Goal: Task Accomplishment & Management: Manage account settings

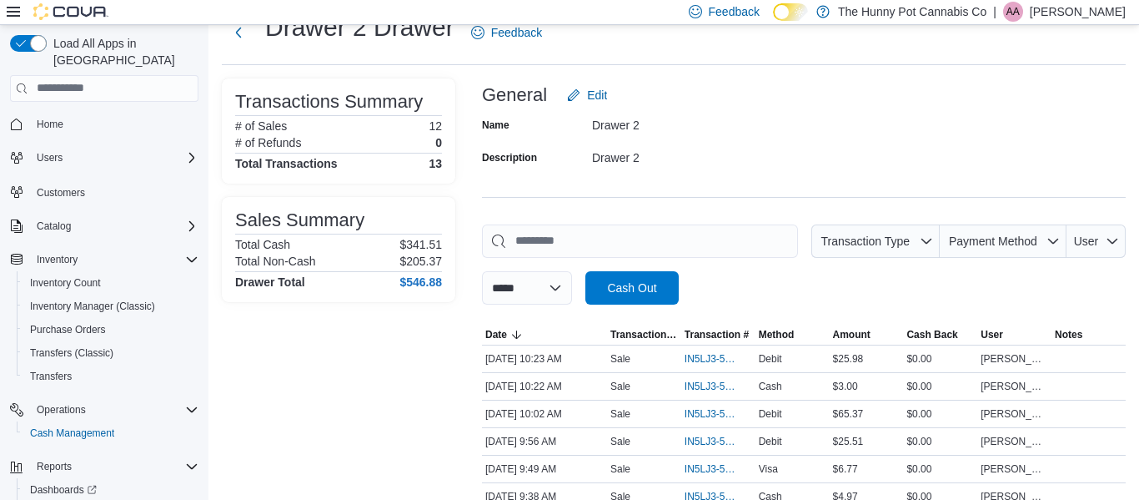
scroll to position [63, 0]
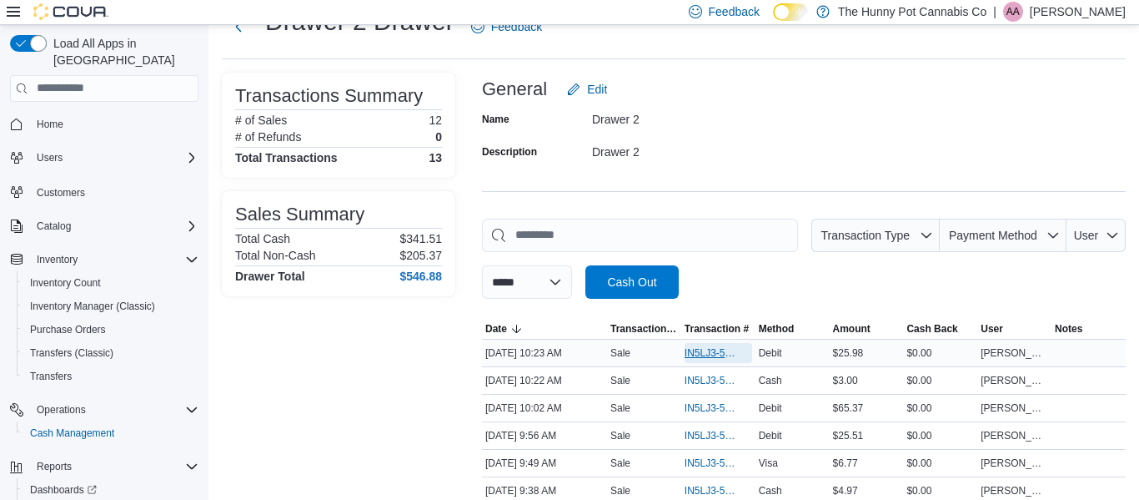
click at [694, 351] on span "IN5LJ3-5952786" at bounding box center [710, 352] width 51 height 13
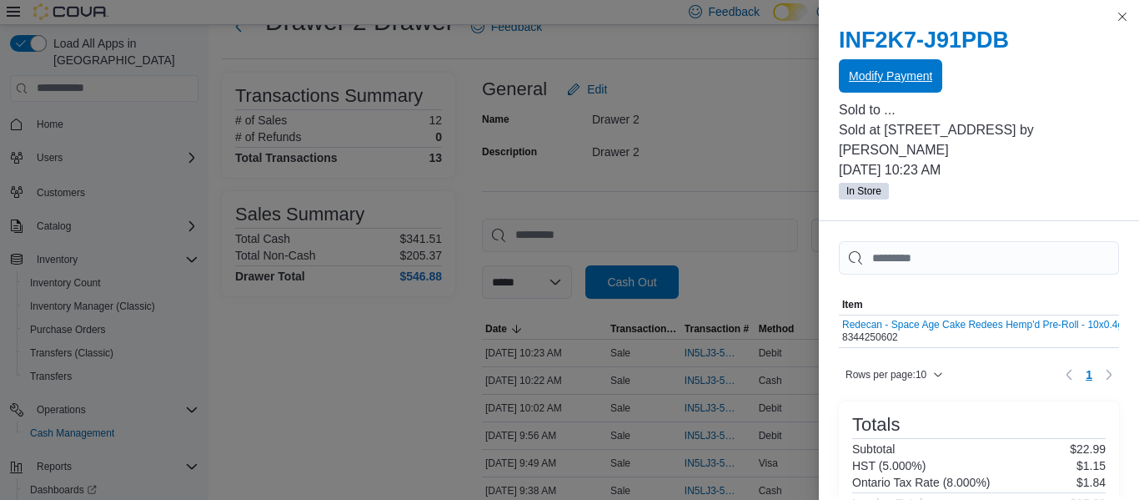
click at [893, 83] on span "Modify Payment" at bounding box center [890, 76] width 83 height 17
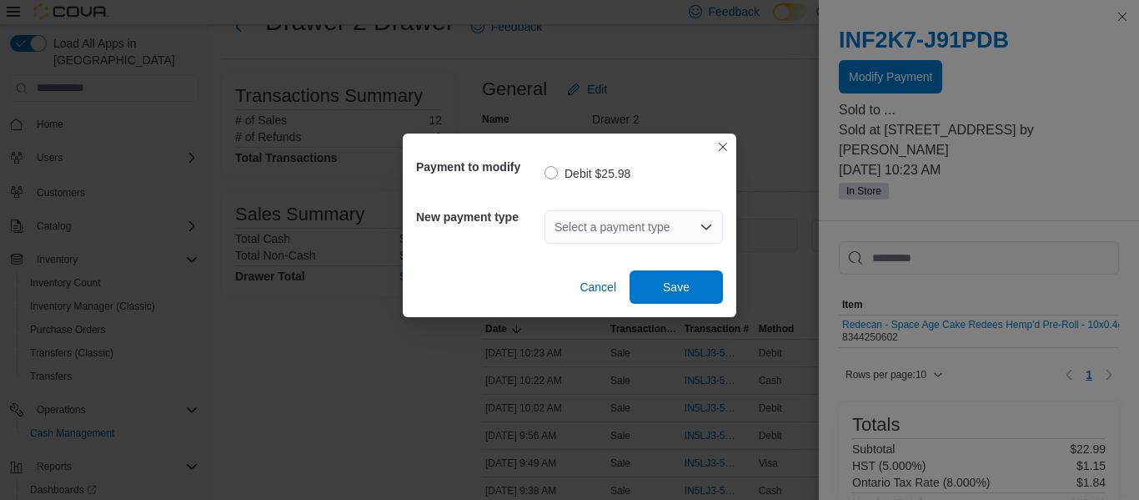
click at [660, 233] on div "Select a payment type" at bounding box center [634, 226] width 178 height 33
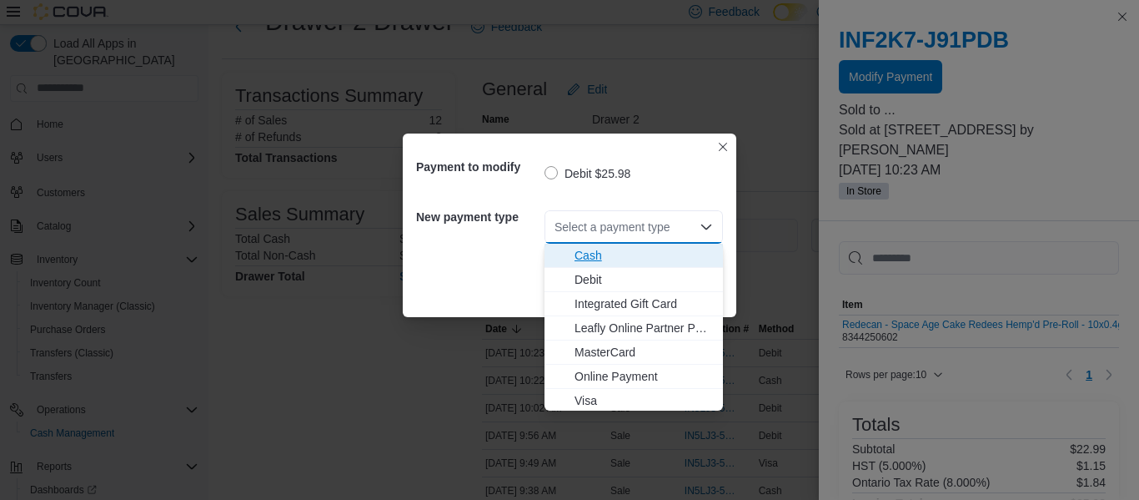
click at [604, 256] on span "Cash" at bounding box center [644, 255] width 138 height 17
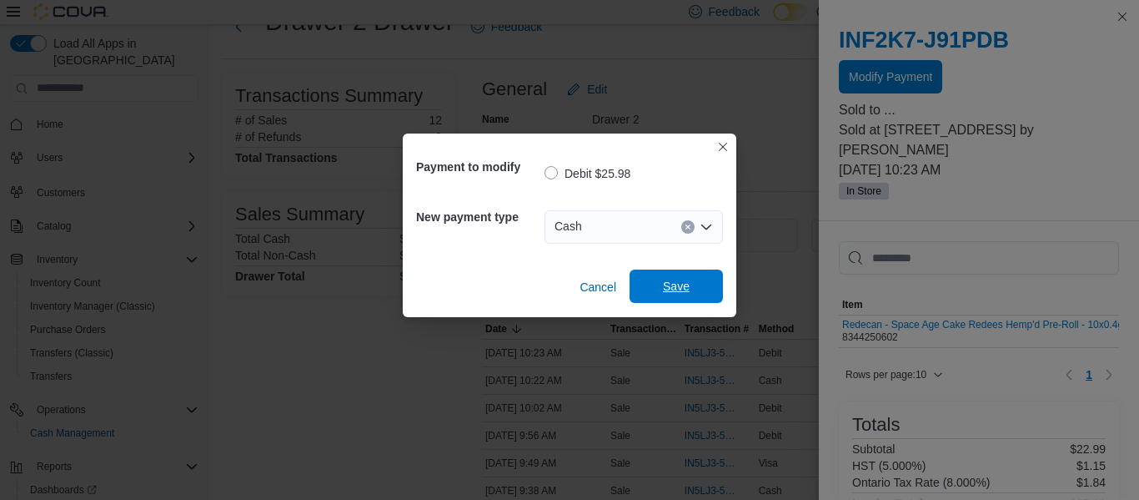
click at [661, 287] on span "Save" at bounding box center [676, 285] width 73 height 33
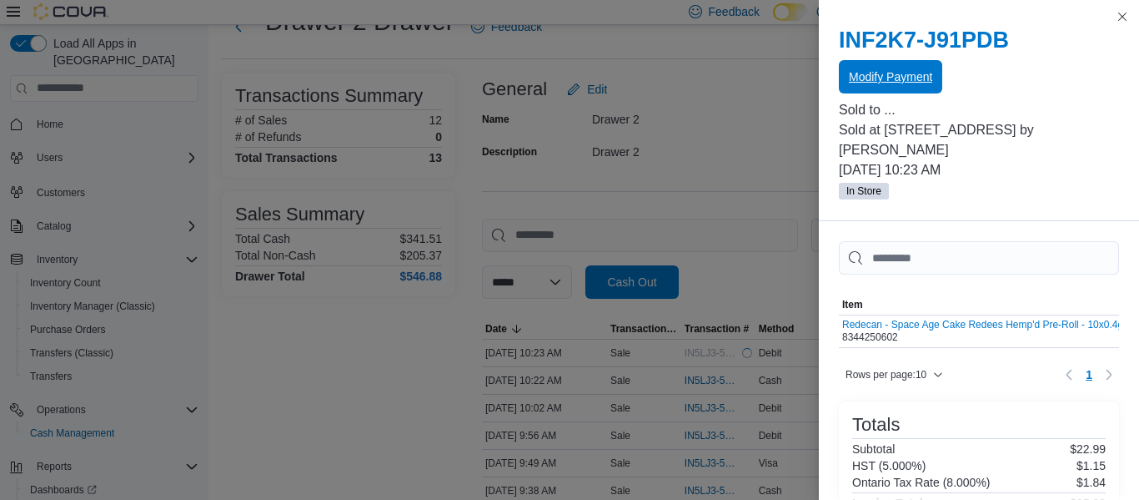
scroll to position [0, 0]
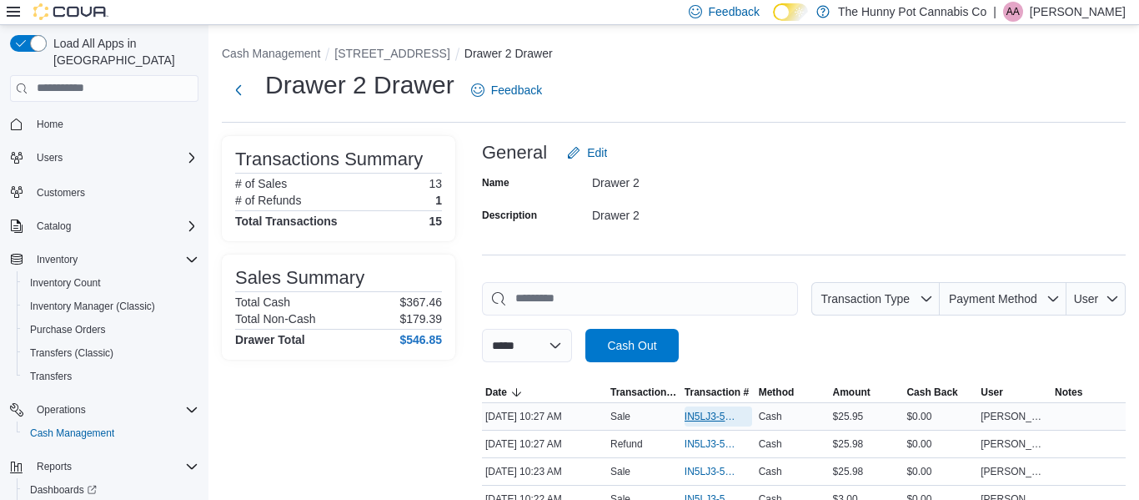
click at [700, 414] on span "IN5LJ3-5952797" at bounding box center [710, 415] width 51 height 13
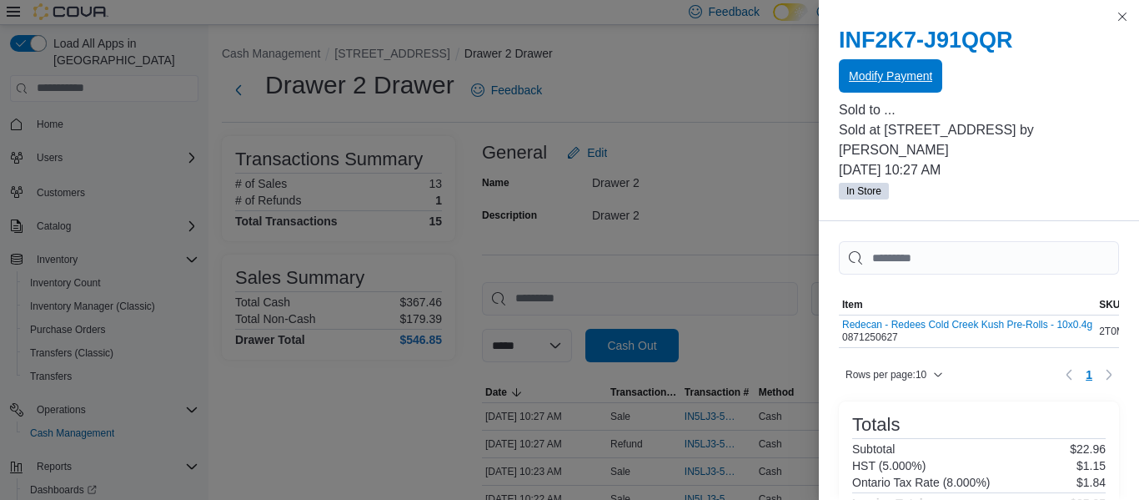
click at [876, 85] on span "Modify Payment" at bounding box center [890, 75] width 83 height 33
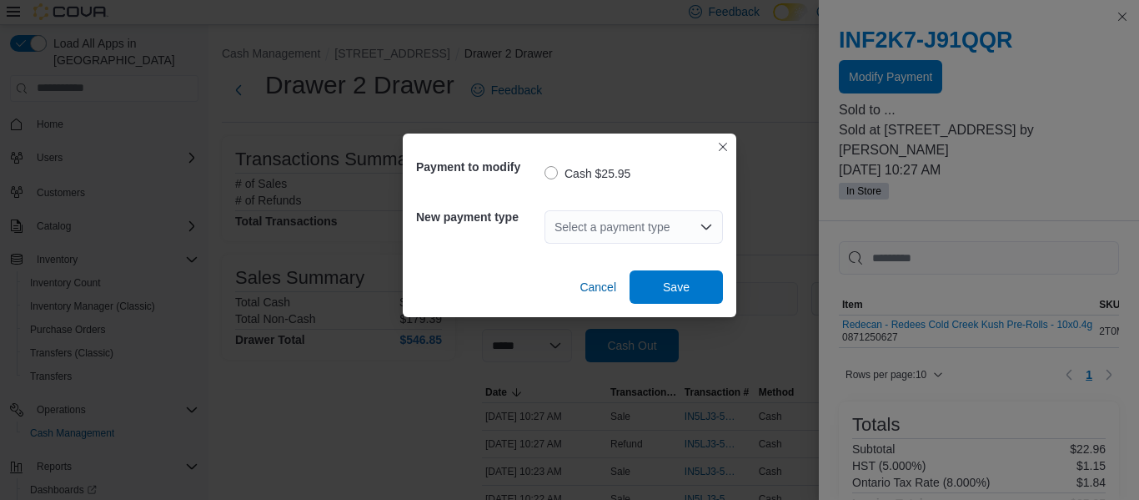
click at [657, 236] on div "Select a payment type" at bounding box center [634, 226] width 178 height 33
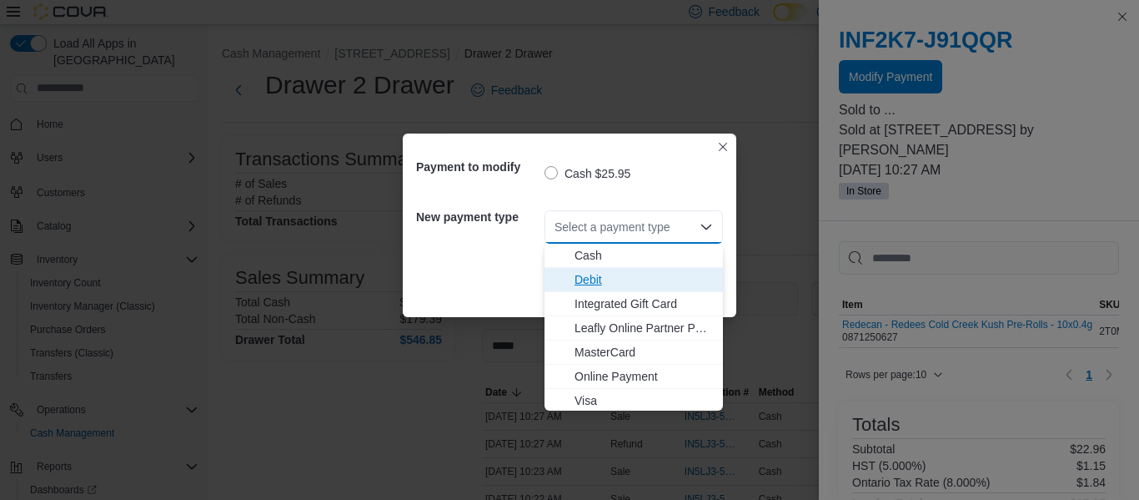
click at [622, 274] on span "Debit" at bounding box center [644, 279] width 138 height 17
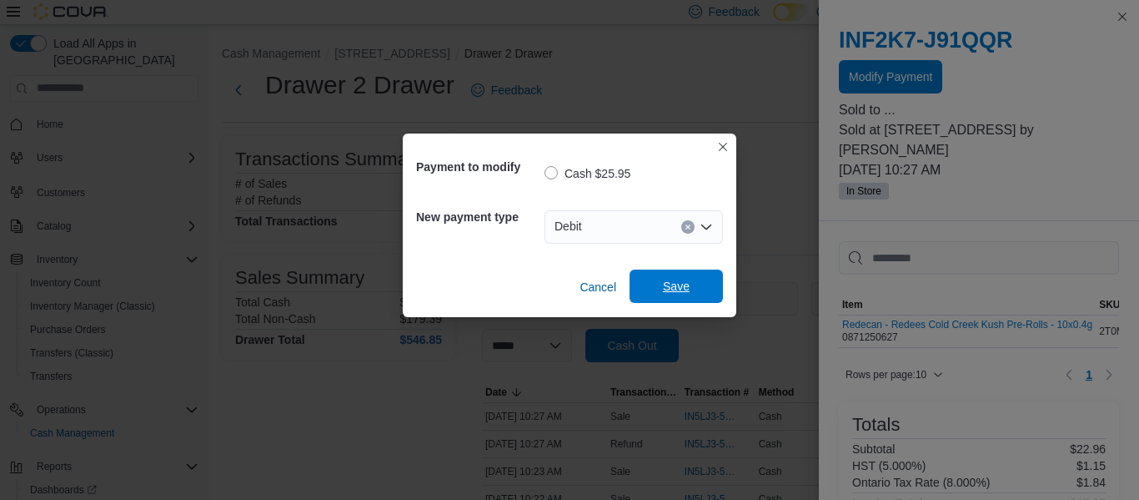
click at [660, 287] on span "Save" at bounding box center [676, 285] width 73 height 33
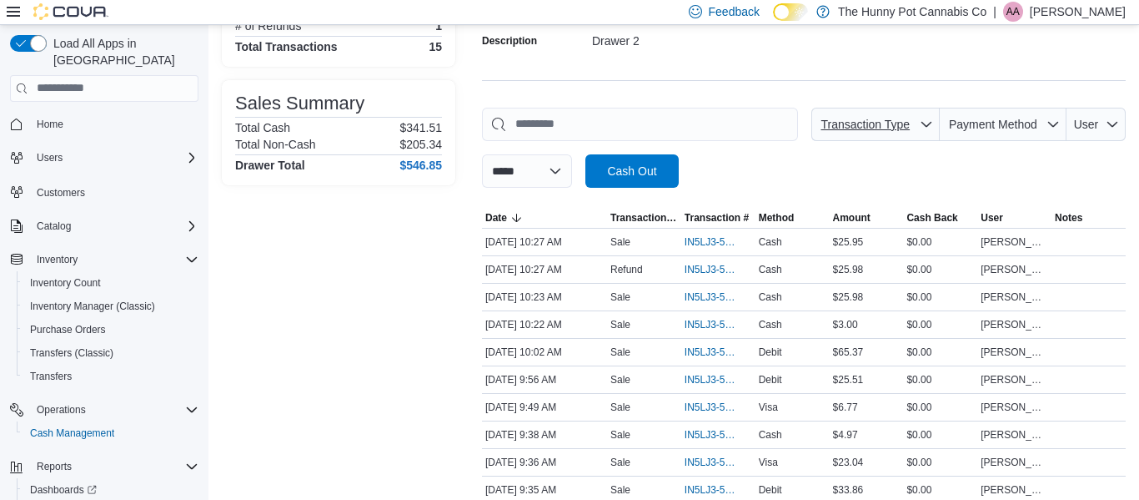
scroll to position [178, 0]
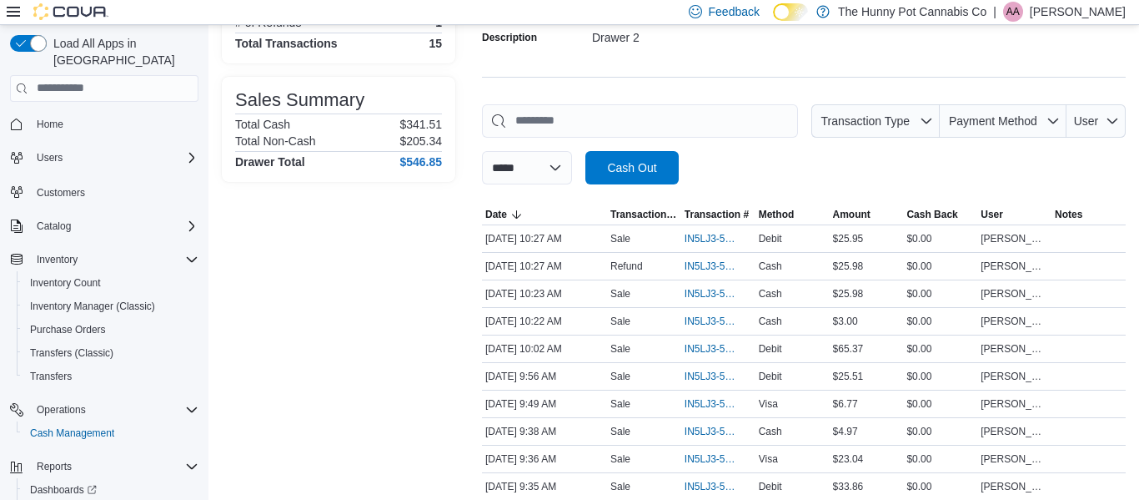
scroll to position [183, 0]
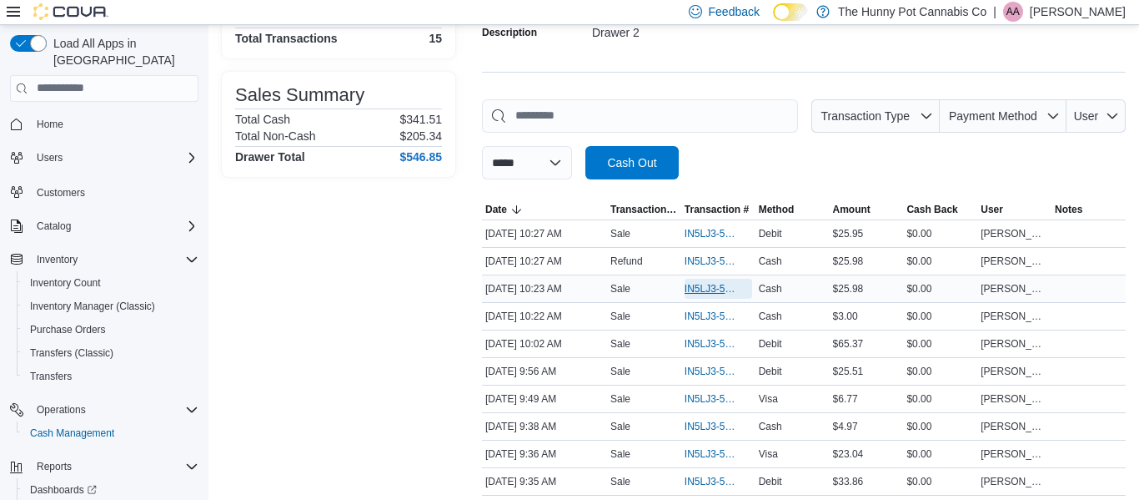
click at [698, 284] on span "IN5LJ3-5952786" at bounding box center [710, 288] width 51 height 13
click at [700, 233] on span "IN5LJ3-5952797" at bounding box center [710, 233] width 51 height 13
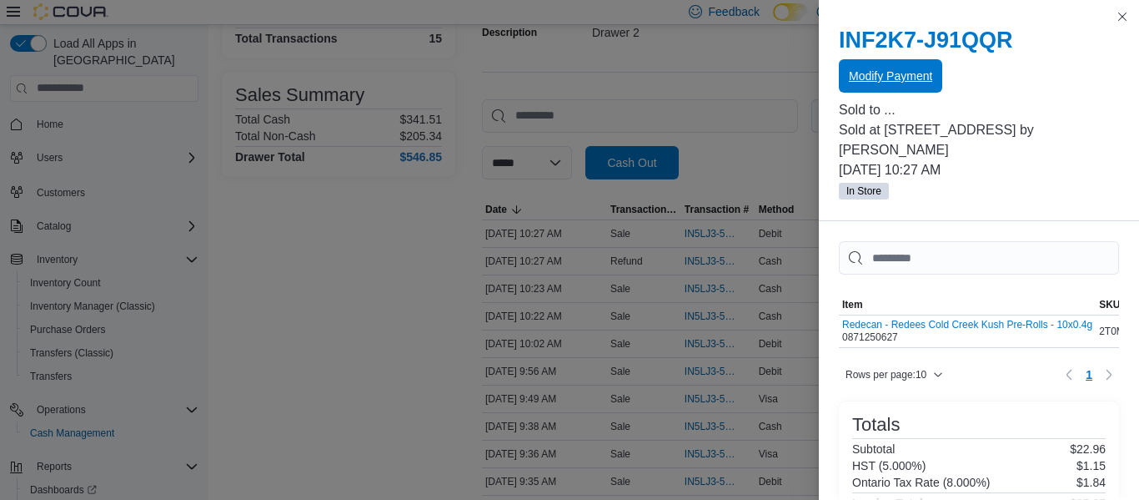
click at [865, 87] on span "Modify Payment" at bounding box center [890, 75] width 83 height 33
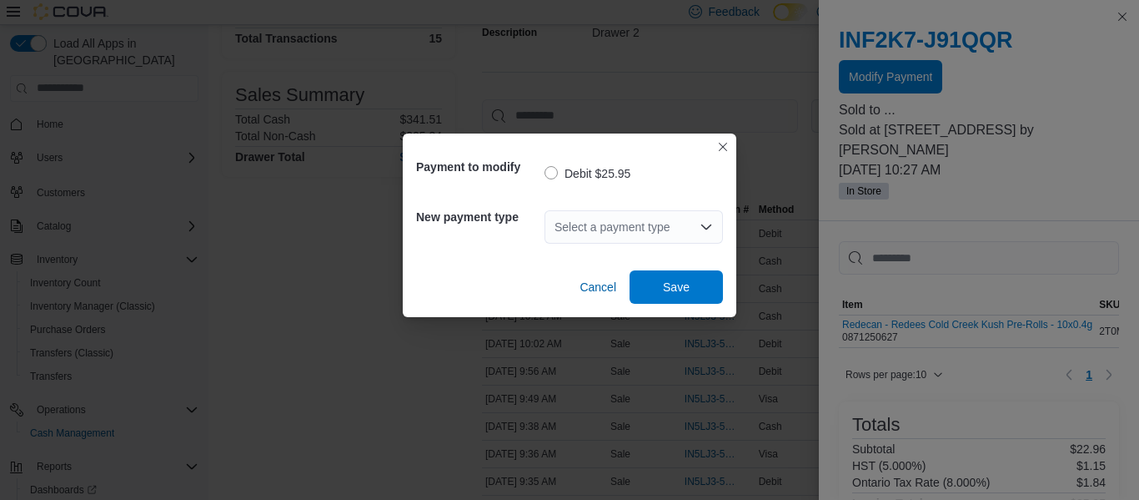
click at [664, 232] on div "Select a payment type" at bounding box center [634, 226] width 178 height 33
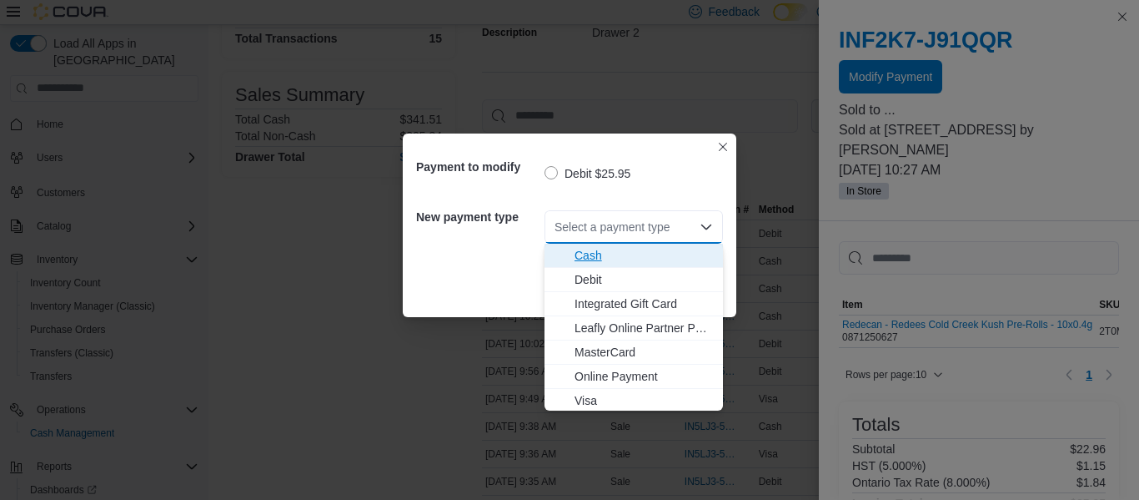
click at [622, 257] on span "Cash" at bounding box center [644, 255] width 138 height 17
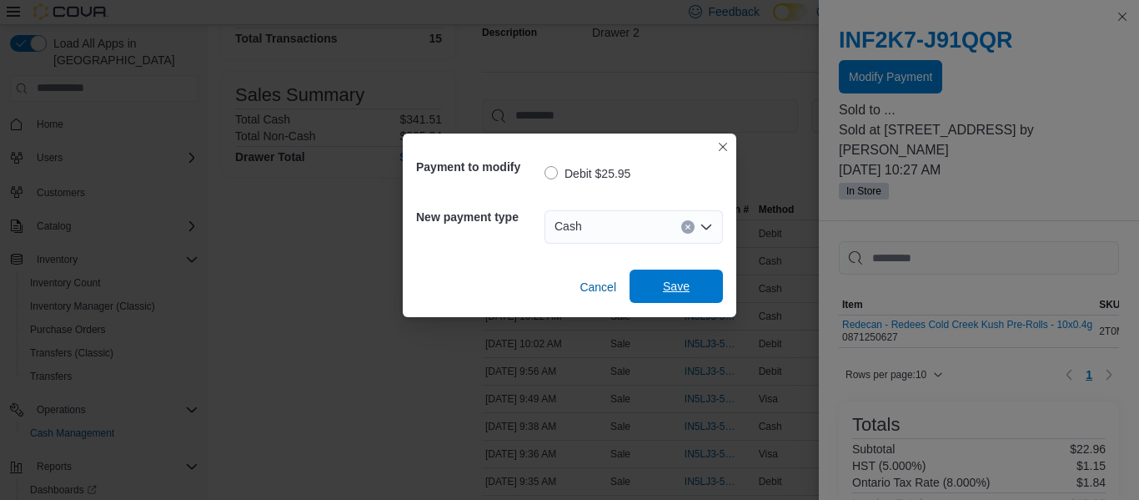
click at [655, 284] on span "Save" at bounding box center [676, 285] width 73 height 33
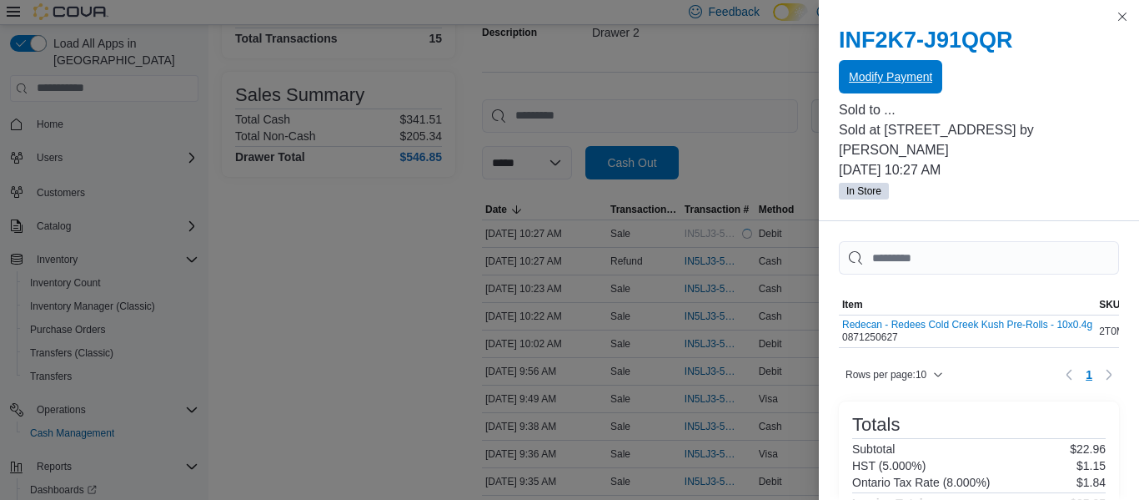
scroll to position [0, 0]
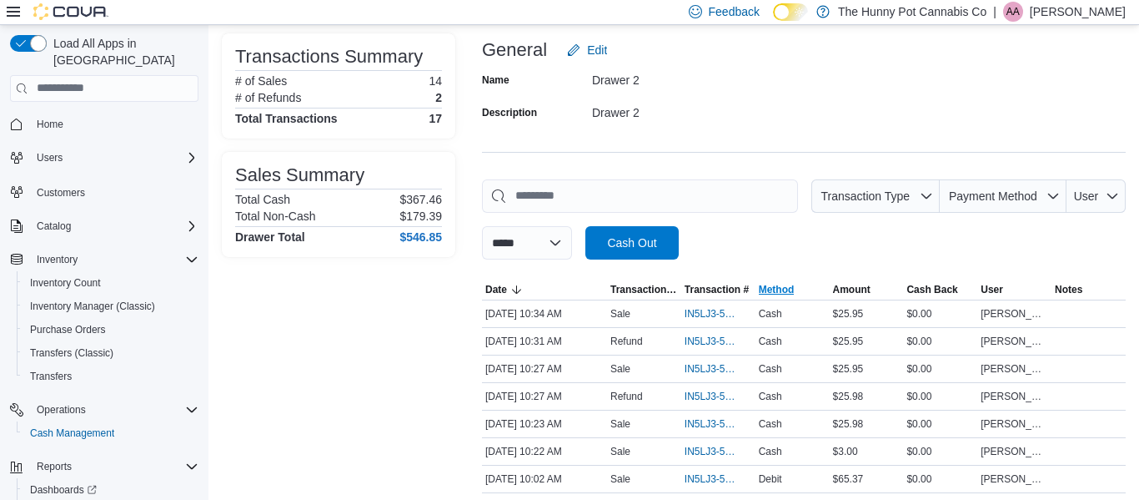
scroll to position [111, 0]
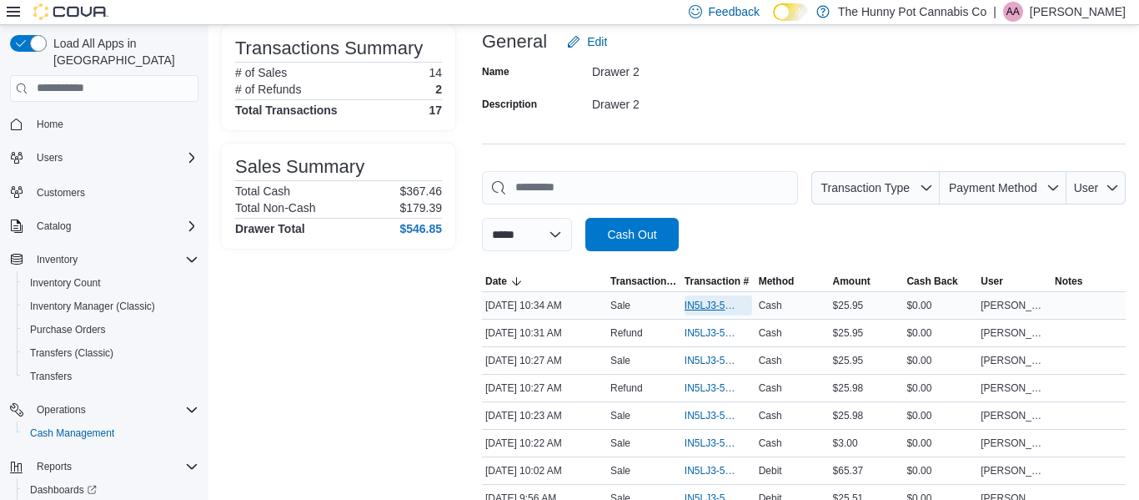
click at [691, 307] on span "IN5LJ3-5952822" at bounding box center [710, 305] width 51 height 13
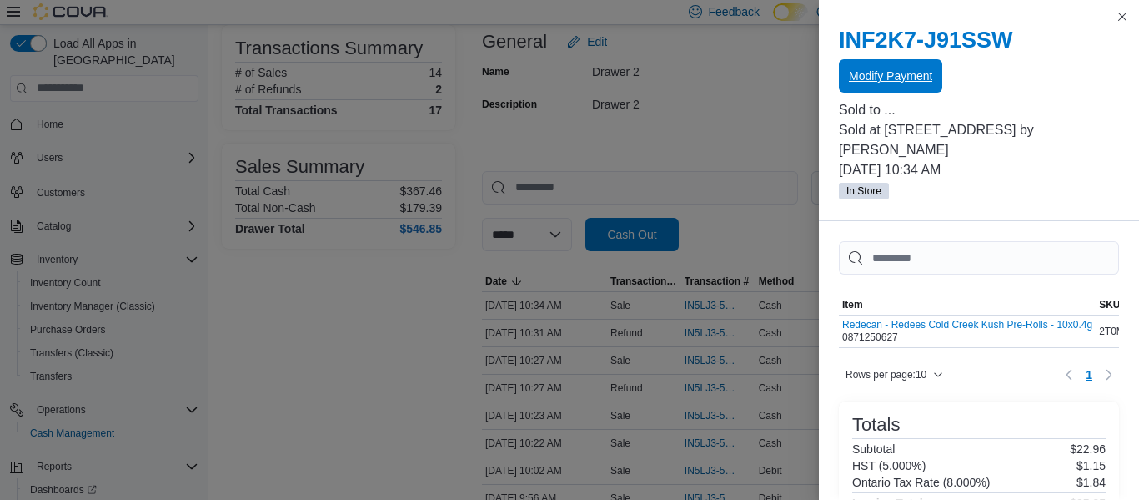
click at [864, 86] on span "Modify Payment" at bounding box center [890, 75] width 83 height 33
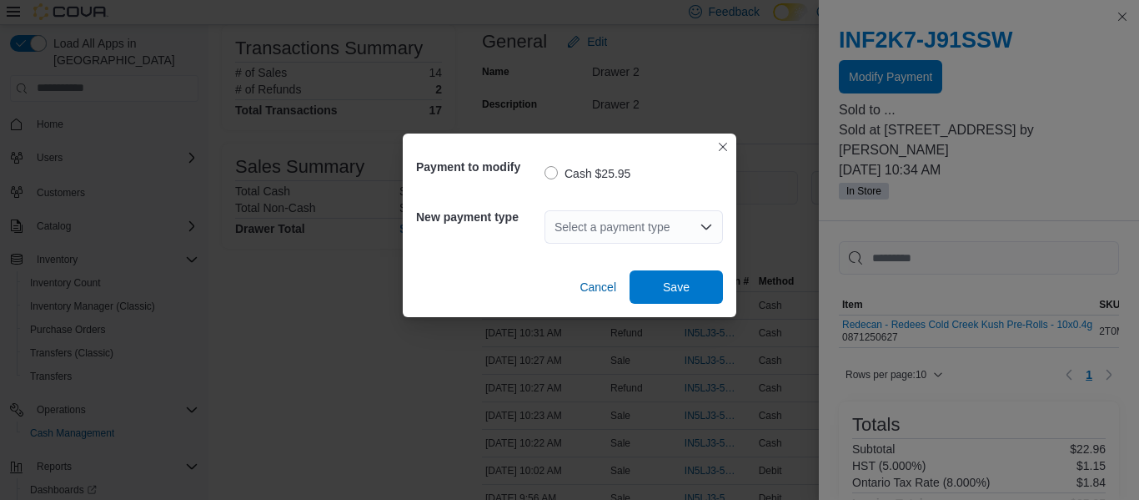
click at [617, 212] on div "Select a payment type" at bounding box center [634, 226] width 178 height 33
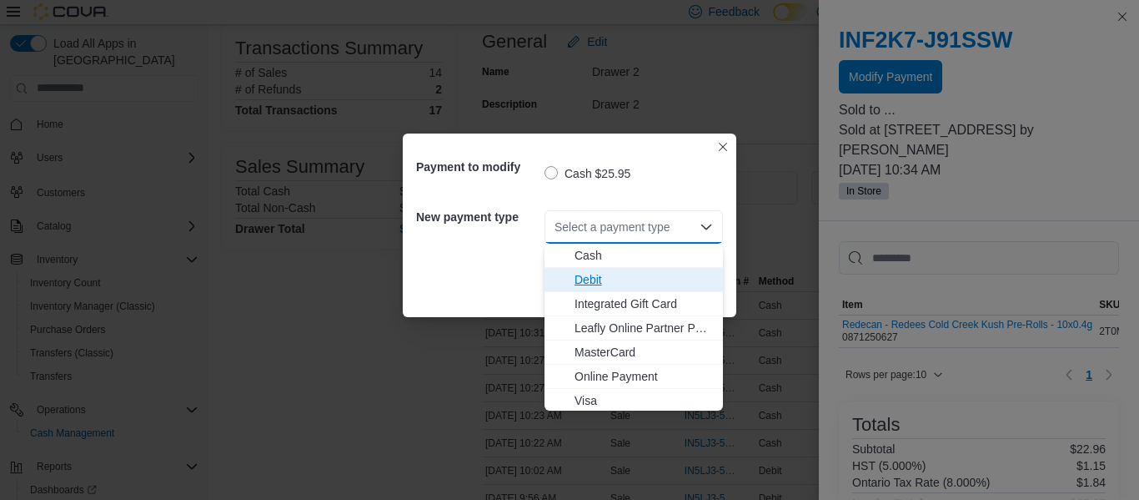
click at [595, 278] on span "Debit" at bounding box center [644, 279] width 138 height 17
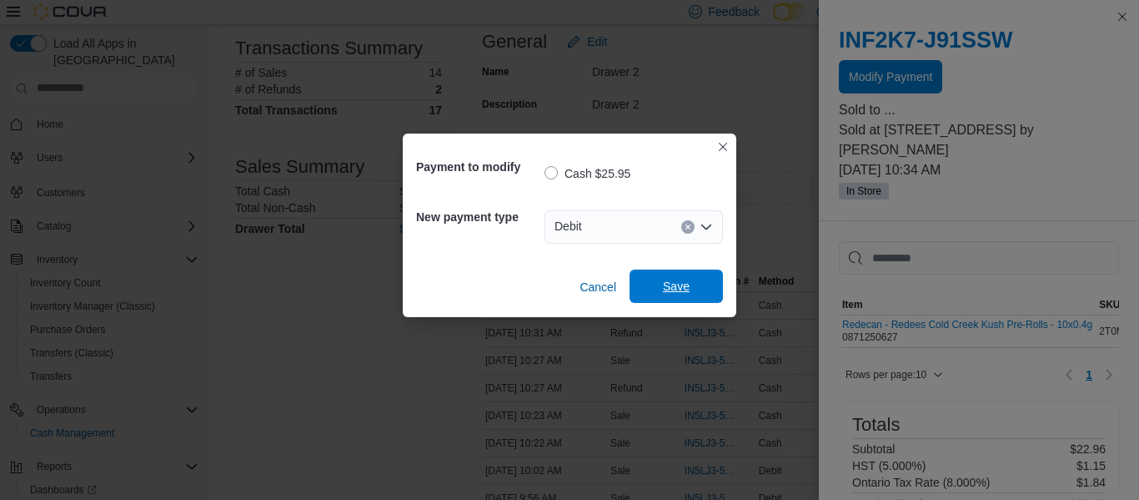
click at [640, 281] on span "Save" at bounding box center [676, 285] width 73 height 33
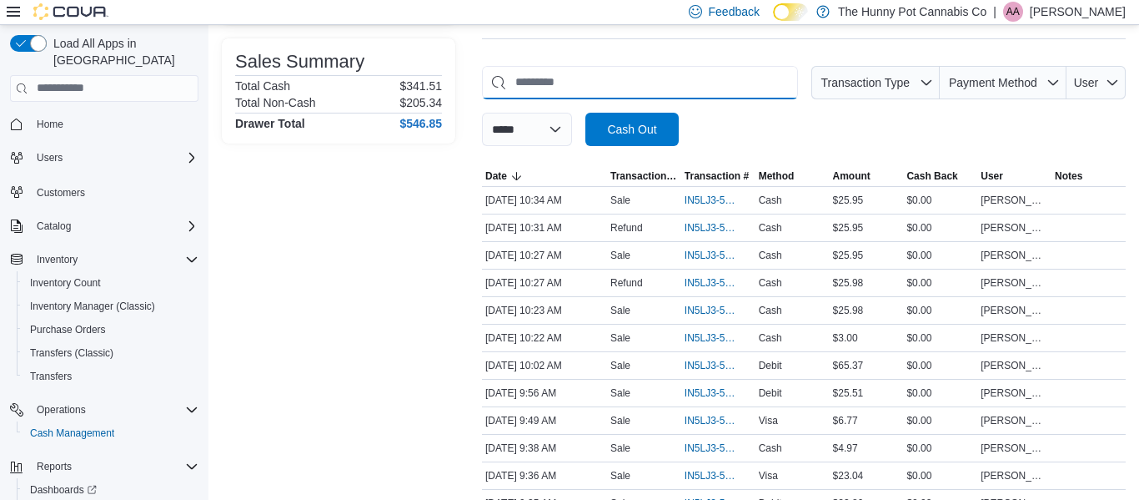
scroll to position [223, 0]
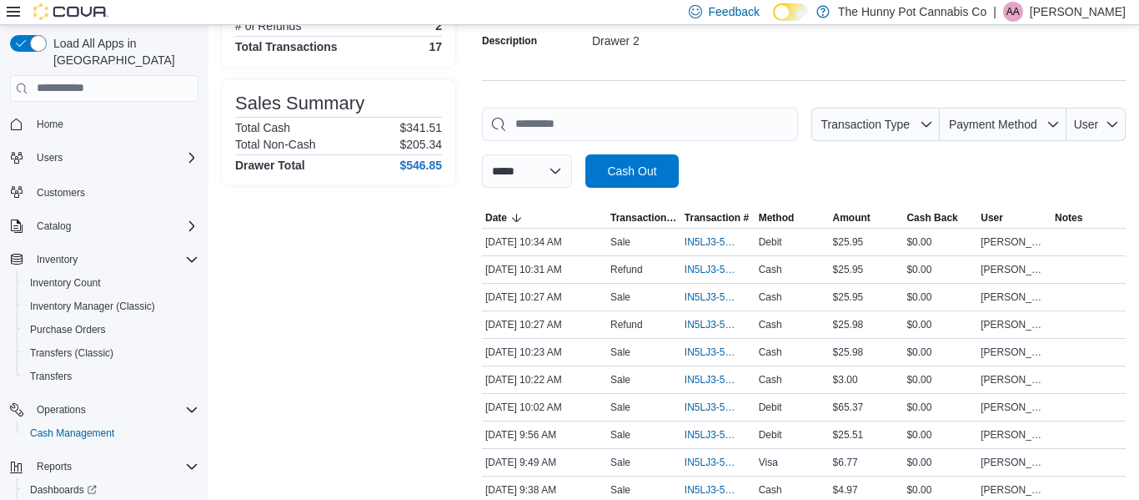
scroll to position [176, 0]
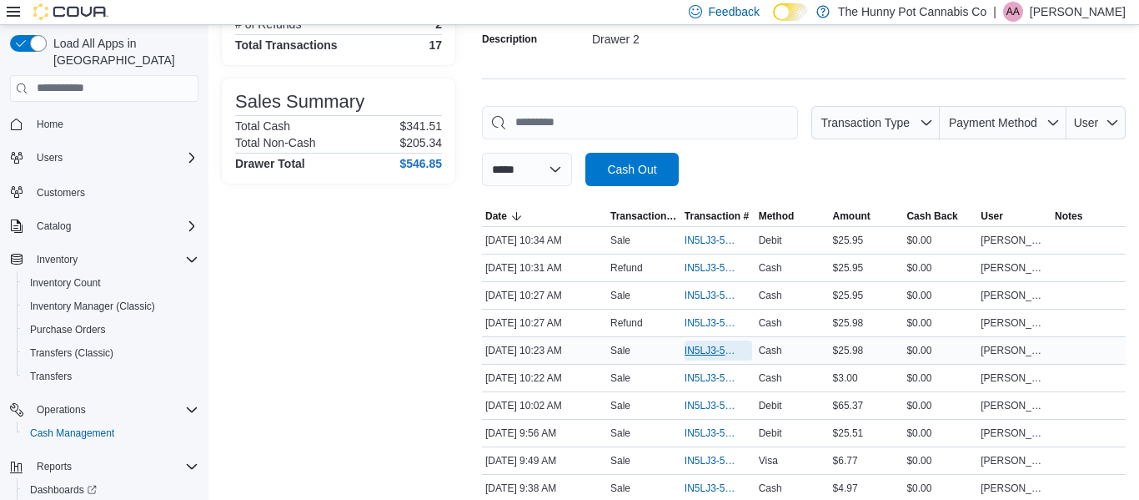
click at [692, 349] on span "IN5LJ3-5952786" at bounding box center [710, 350] width 51 height 13
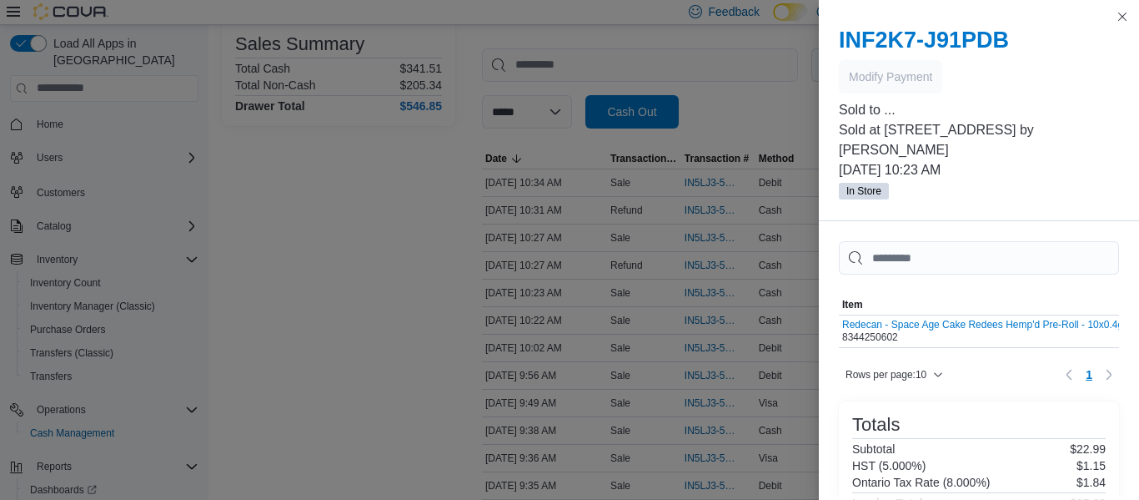
scroll to position [244, 0]
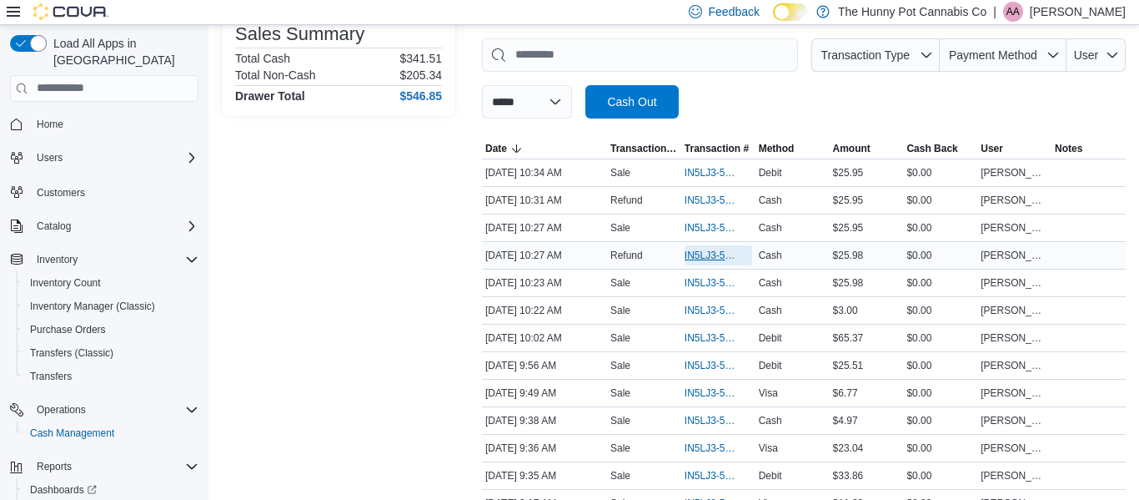
click at [693, 259] on span "IN5LJ3-5952796" at bounding box center [710, 255] width 51 height 13
click at [790, 89] on div "**********" at bounding box center [804, 78] width 644 height 80
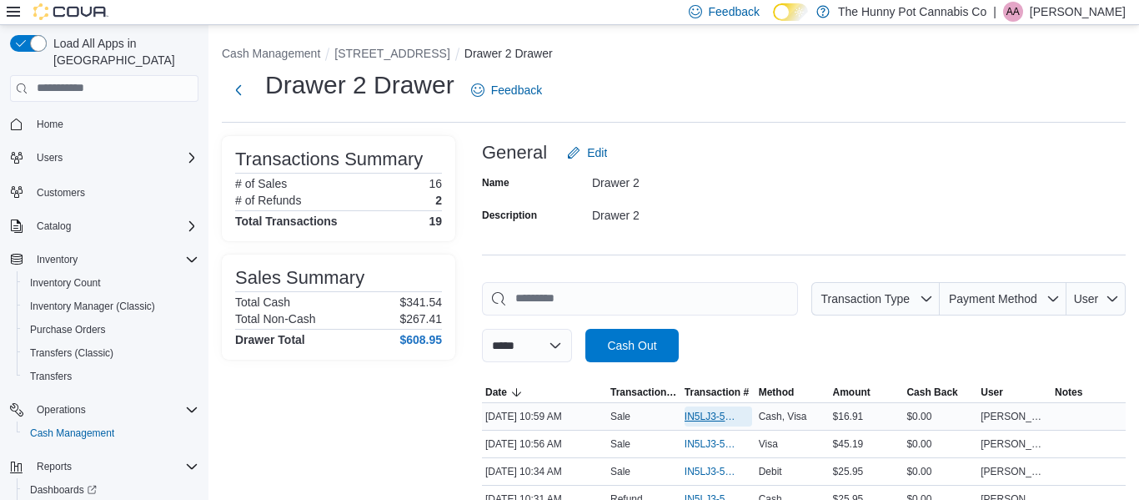
click at [695, 408] on span "IN5LJ3-5952913" at bounding box center [719, 416] width 68 height 20
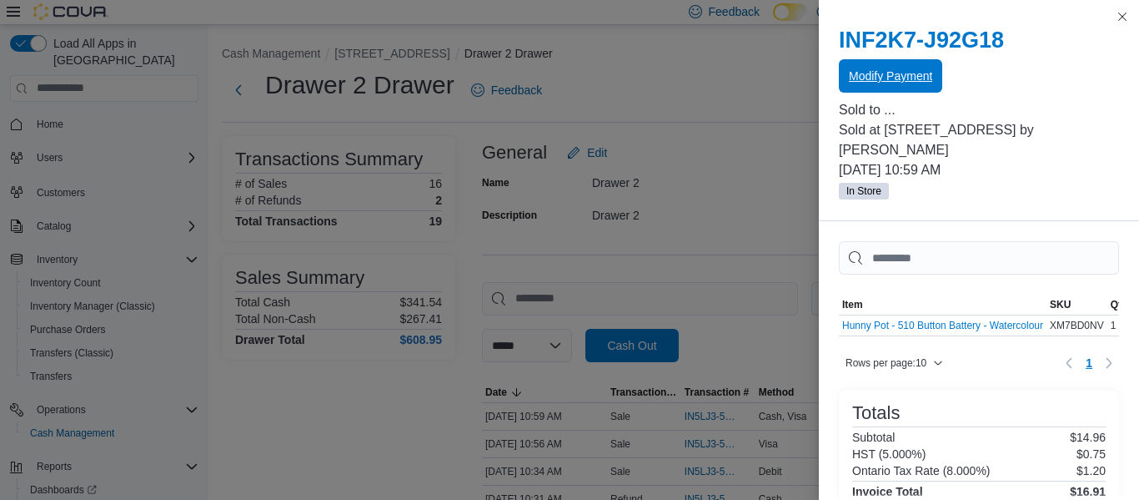
click at [907, 68] on span "Modify Payment" at bounding box center [890, 76] width 83 height 17
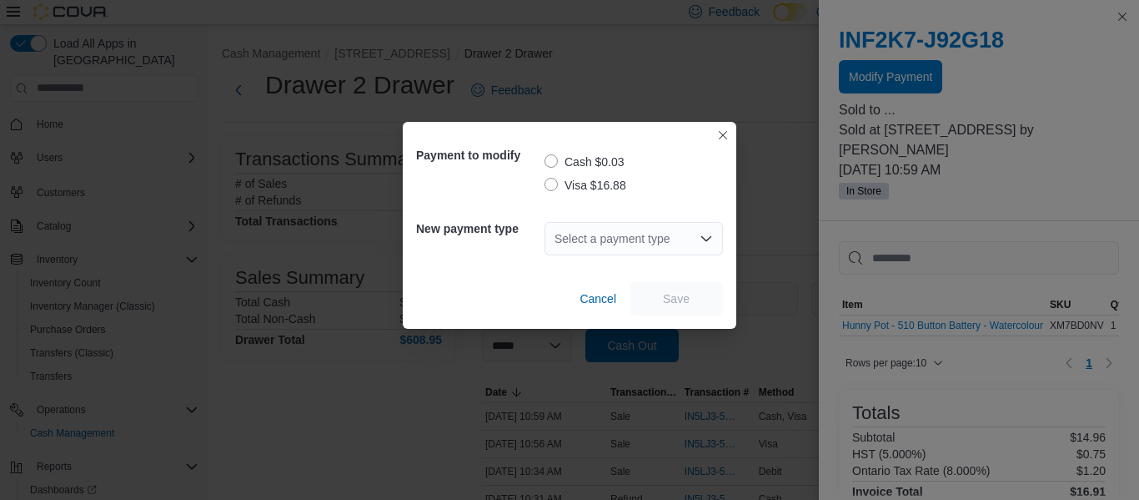
click at [588, 161] on label "Cash $0.03" at bounding box center [585, 162] width 80 height 20
click at [605, 233] on div "Select a payment type" at bounding box center [634, 238] width 178 height 33
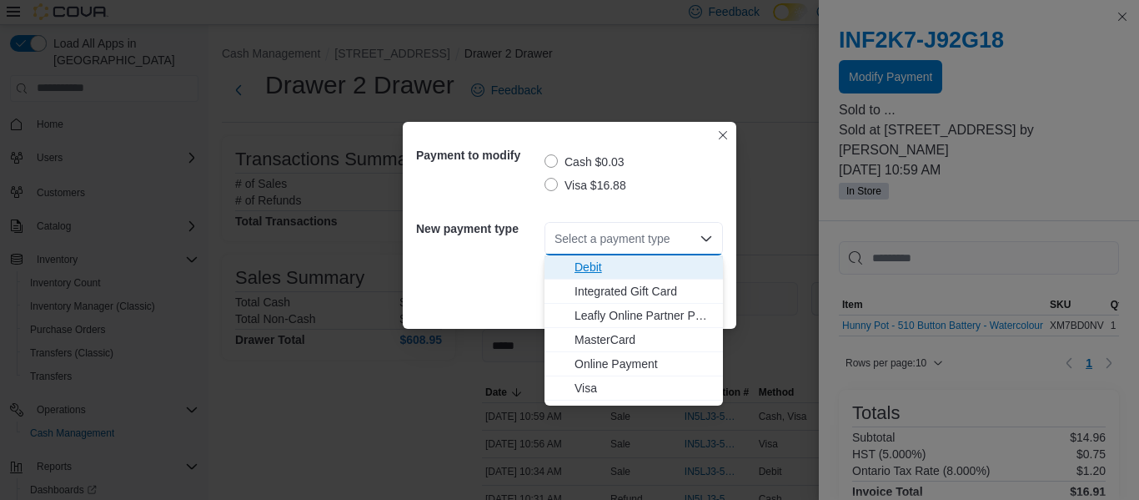
click at [599, 274] on span "Debit" at bounding box center [644, 267] width 138 height 17
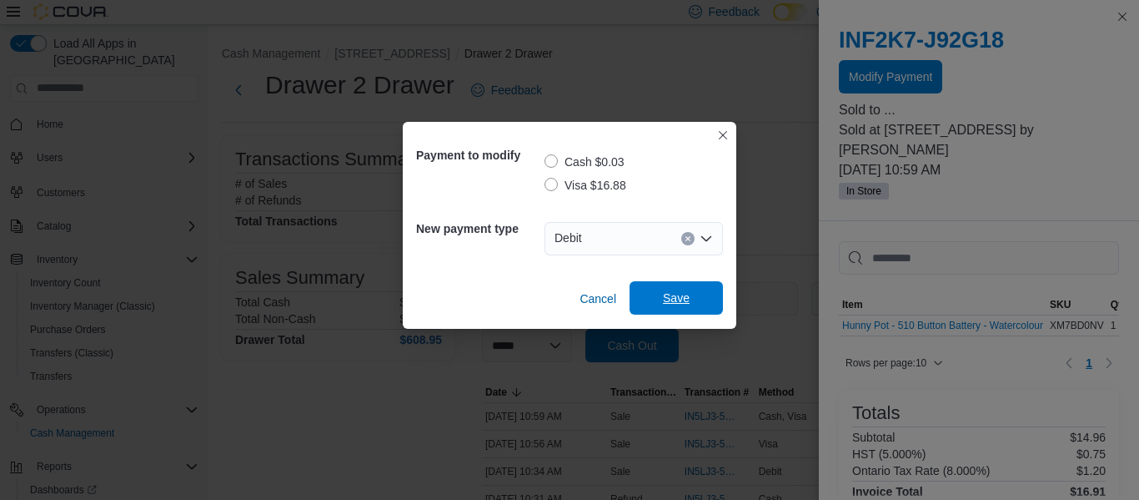
click at [645, 297] on span "Save" at bounding box center [676, 297] width 73 height 33
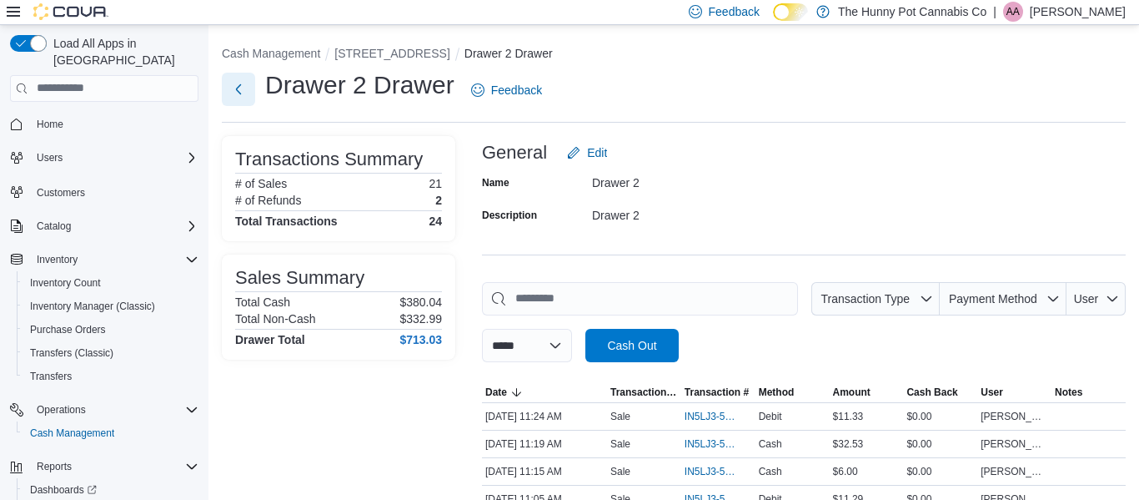
click at [237, 84] on button "Next" at bounding box center [238, 89] width 33 height 33
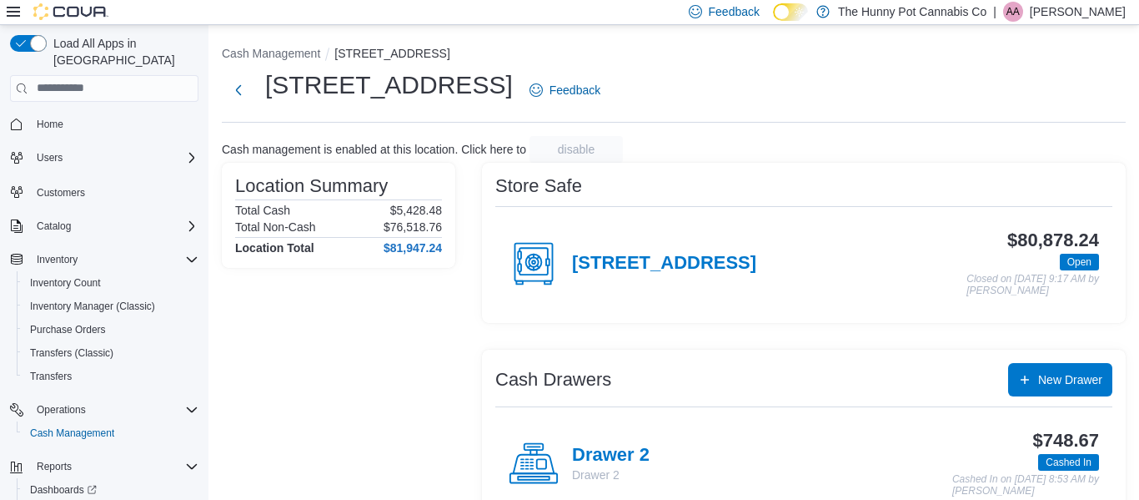
click at [685, 243] on div "[STREET_ADDRESS]" at bounding box center [633, 263] width 248 height 50
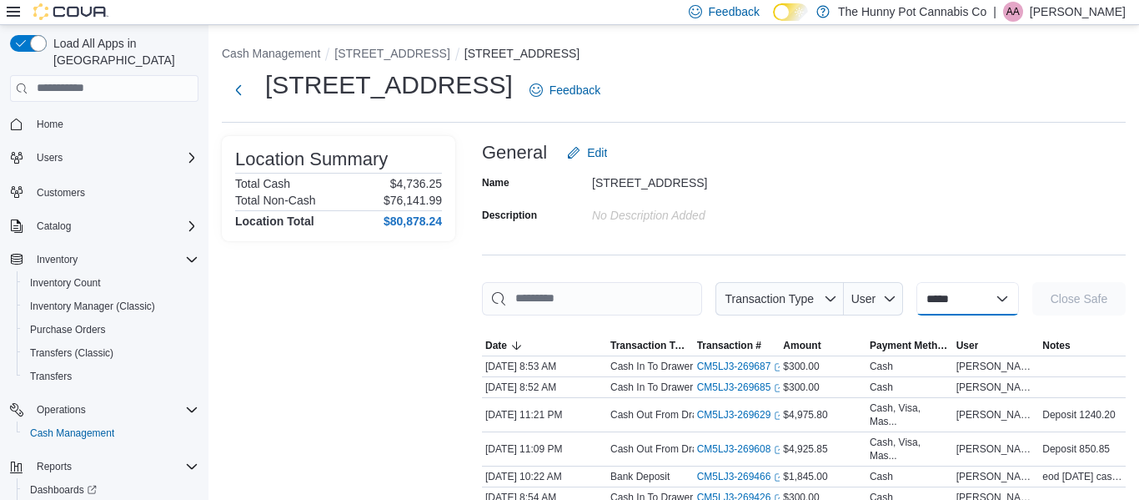
click at [996, 302] on select "**********" at bounding box center [967, 298] width 103 height 33
select select "**********"
click at [916, 282] on select "**********" at bounding box center [967, 298] width 103 height 33
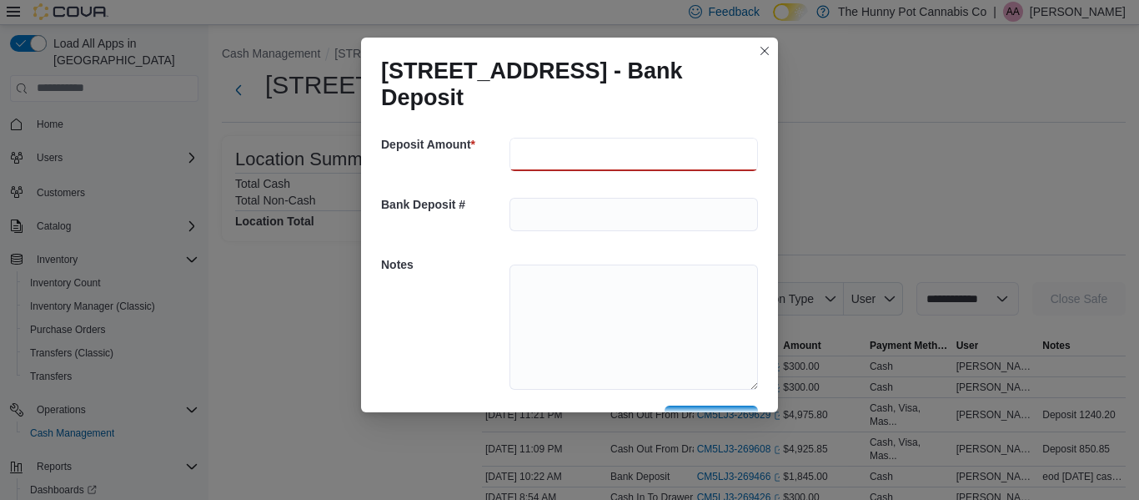
click at [647, 148] on input "number" at bounding box center [634, 154] width 249 height 33
type input "****"
click at [637, 319] on textarea at bounding box center [634, 326] width 249 height 125
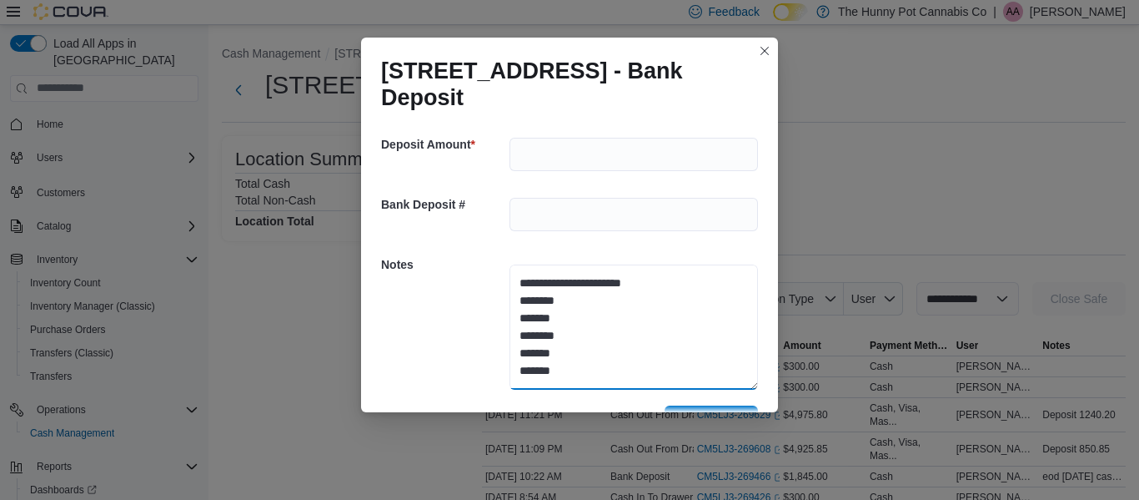
type textarea "**********"
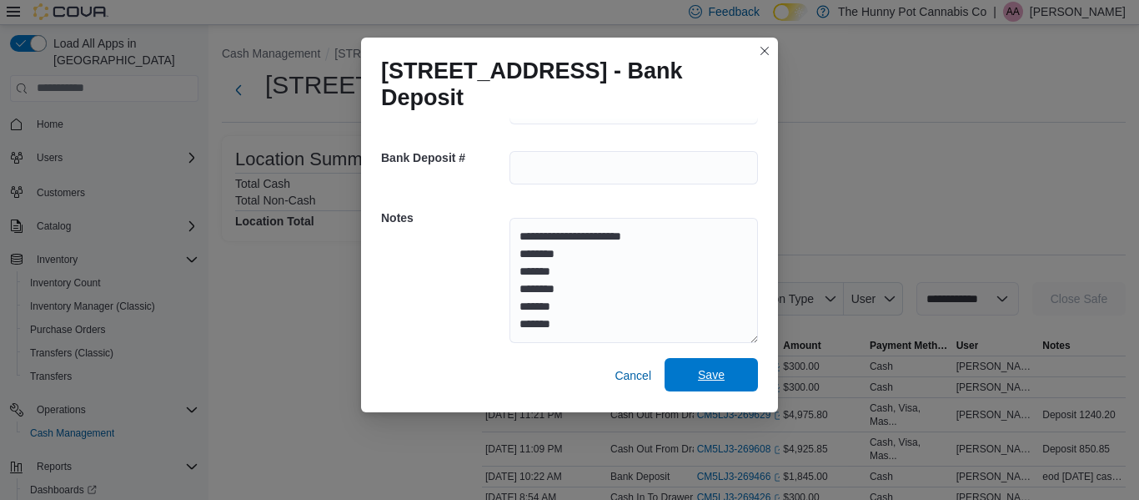
click at [710, 384] on span "Save" at bounding box center [711, 374] width 73 height 33
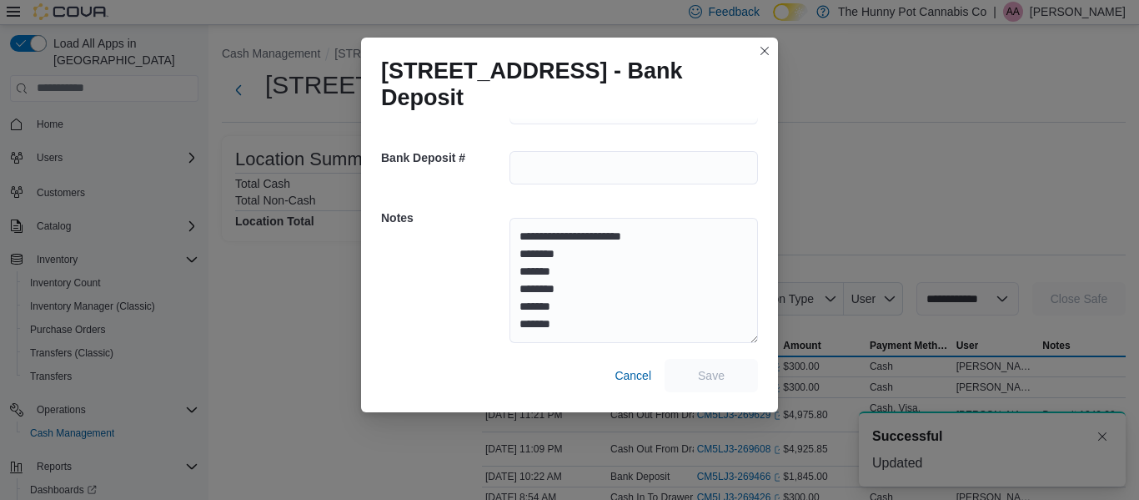
scroll to position [0, 0]
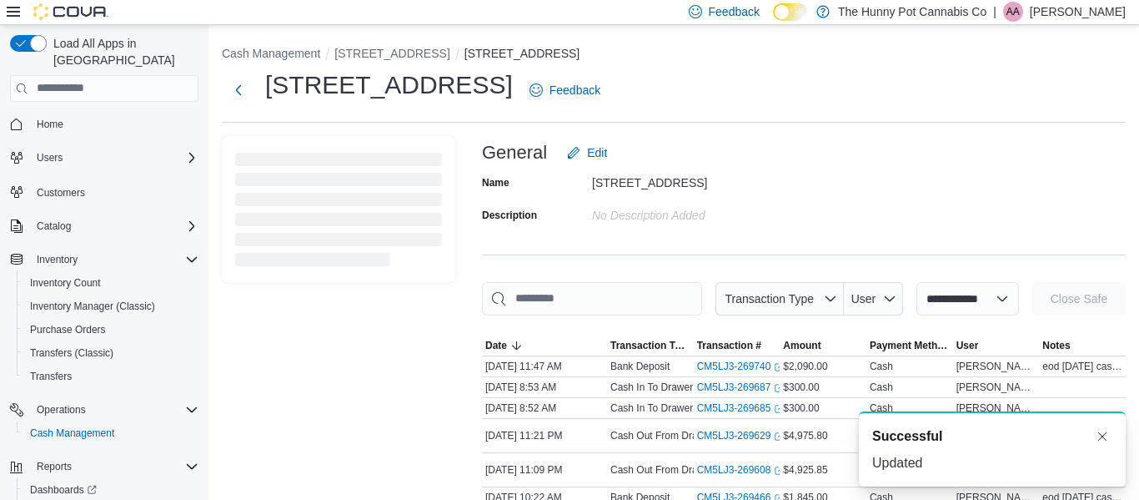
select select
